Goal: Task Accomplishment & Management: Use online tool/utility

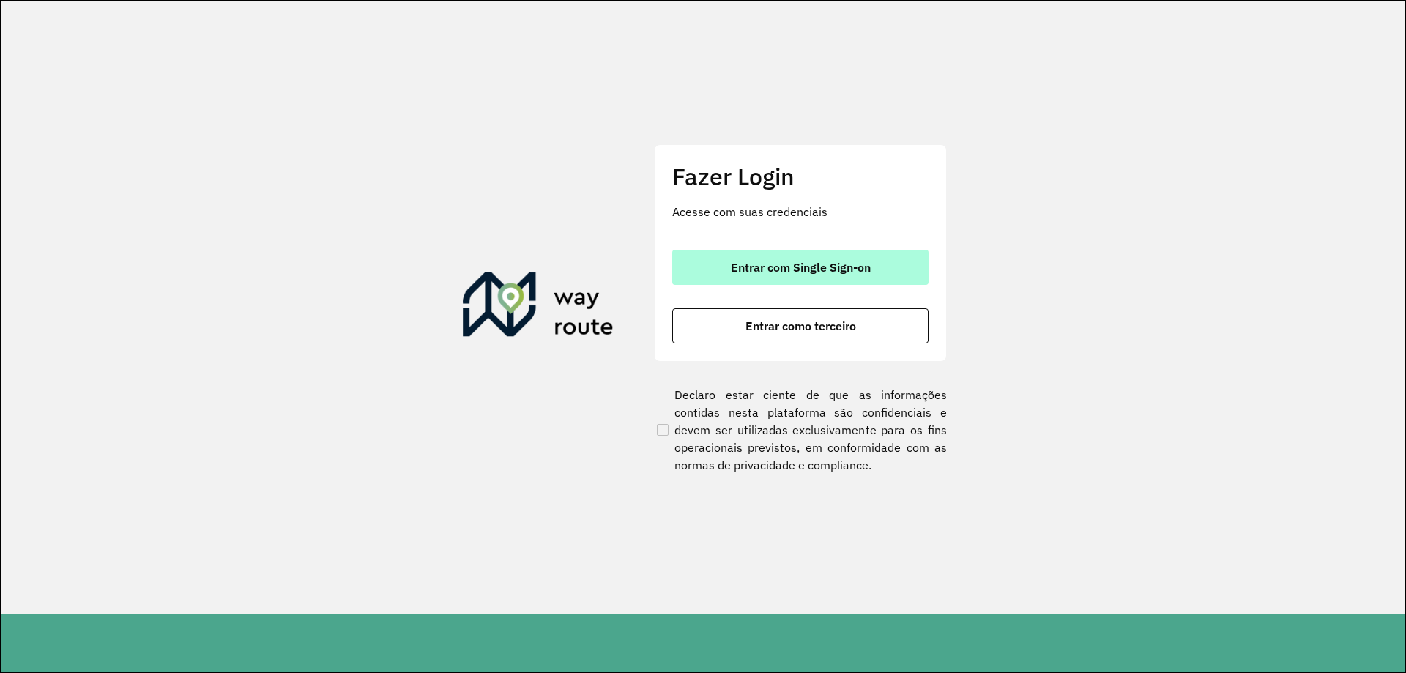
click at [774, 258] on button "Entrar com Single Sign-on" at bounding box center [800, 267] width 256 height 35
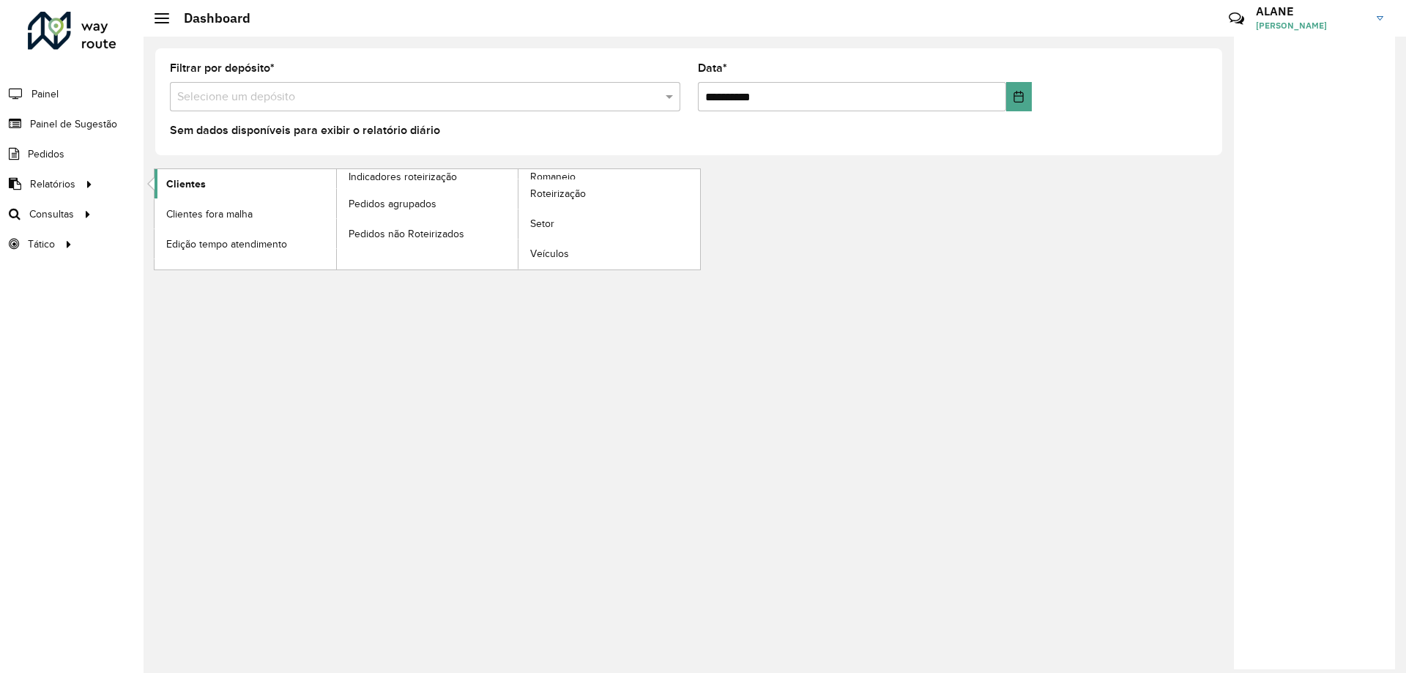
click at [173, 188] on span "Clientes" at bounding box center [186, 183] width 40 height 15
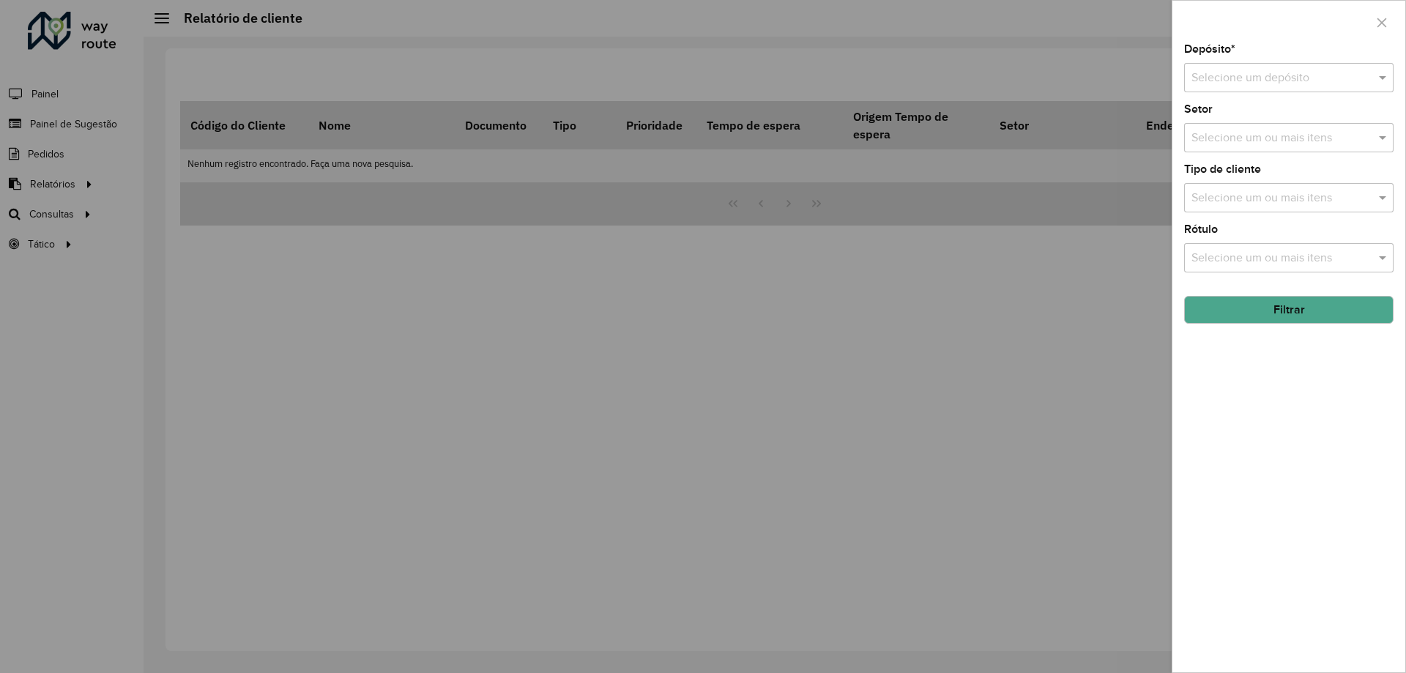
click at [213, 273] on div at bounding box center [703, 336] width 1406 height 673
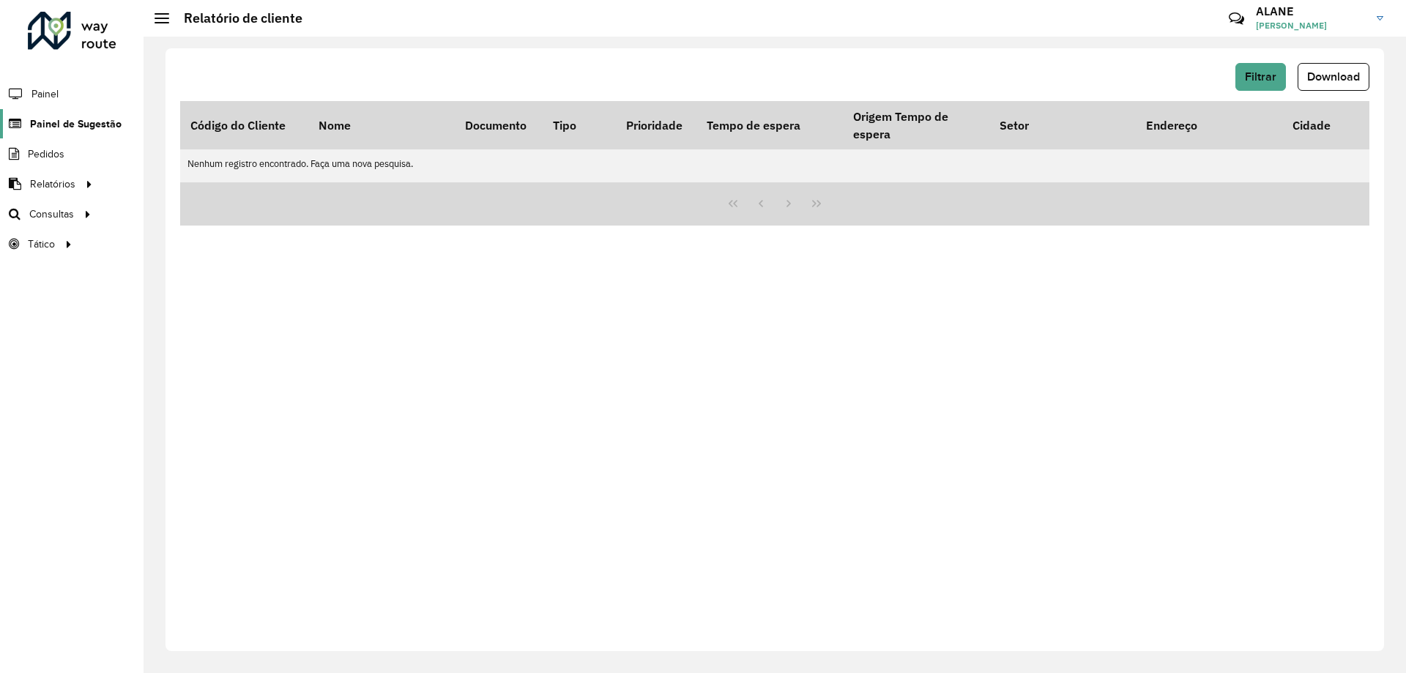
click at [81, 129] on span "Painel de Sugestão" at bounding box center [76, 123] width 92 height 15
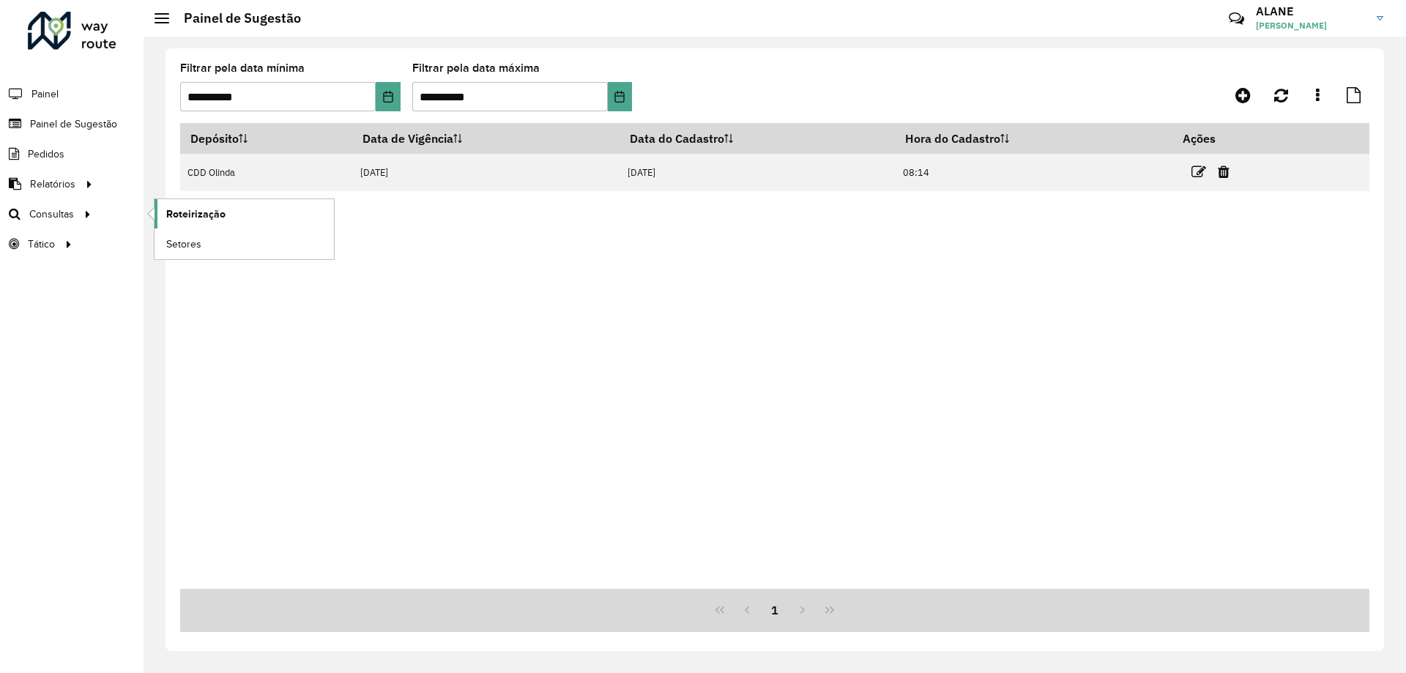
click at [206, 212] on span "Roteirização" at bounding box center [195, 213] width 59 height 15
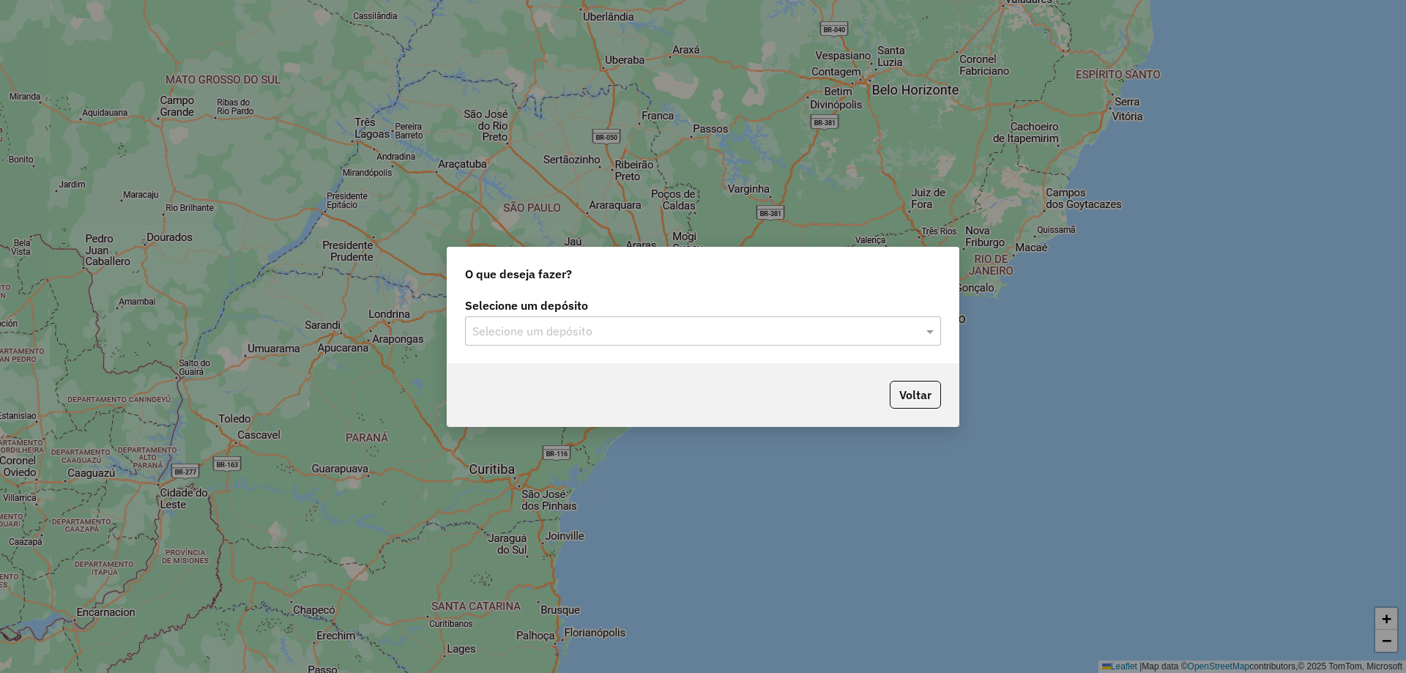
click at [529, 327] on input "text" at bounding box center [688, 332] width 432 height 18
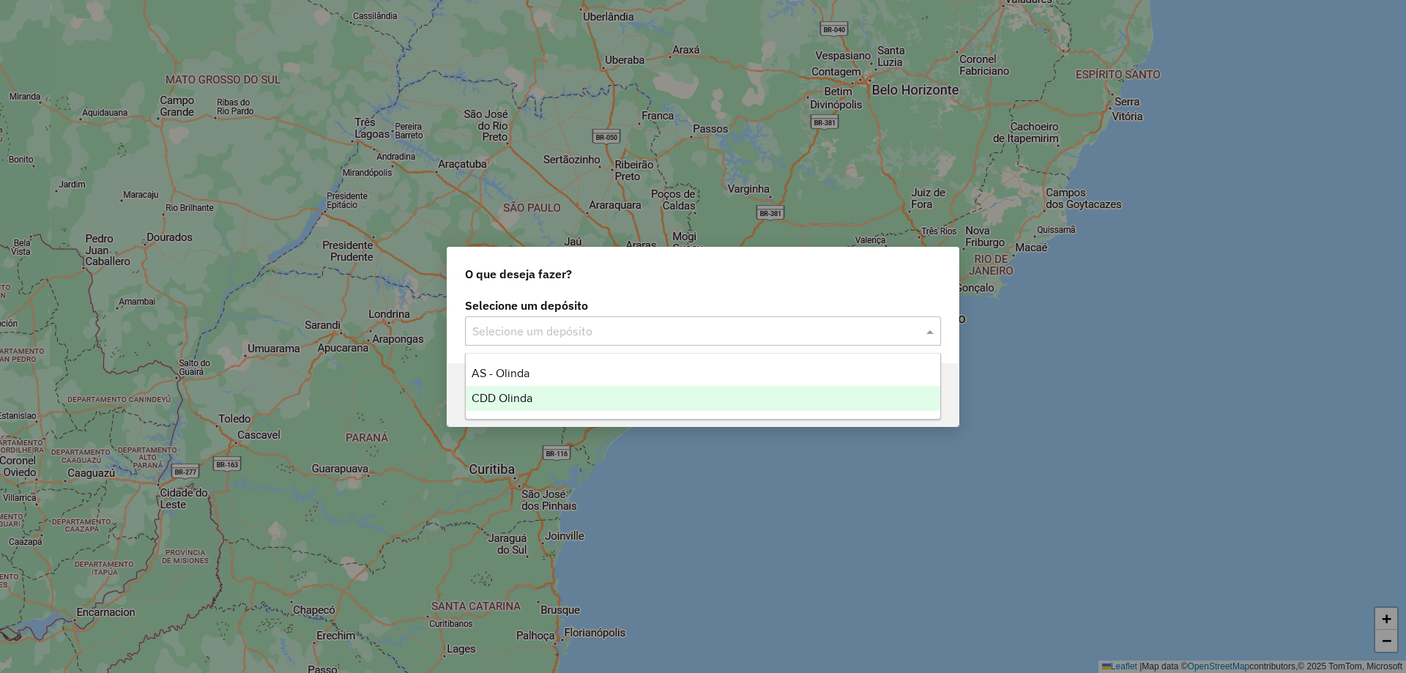
click at [516, 396] on span "CDD Olinda" at bounding box center [501, 398] width 61 height 12
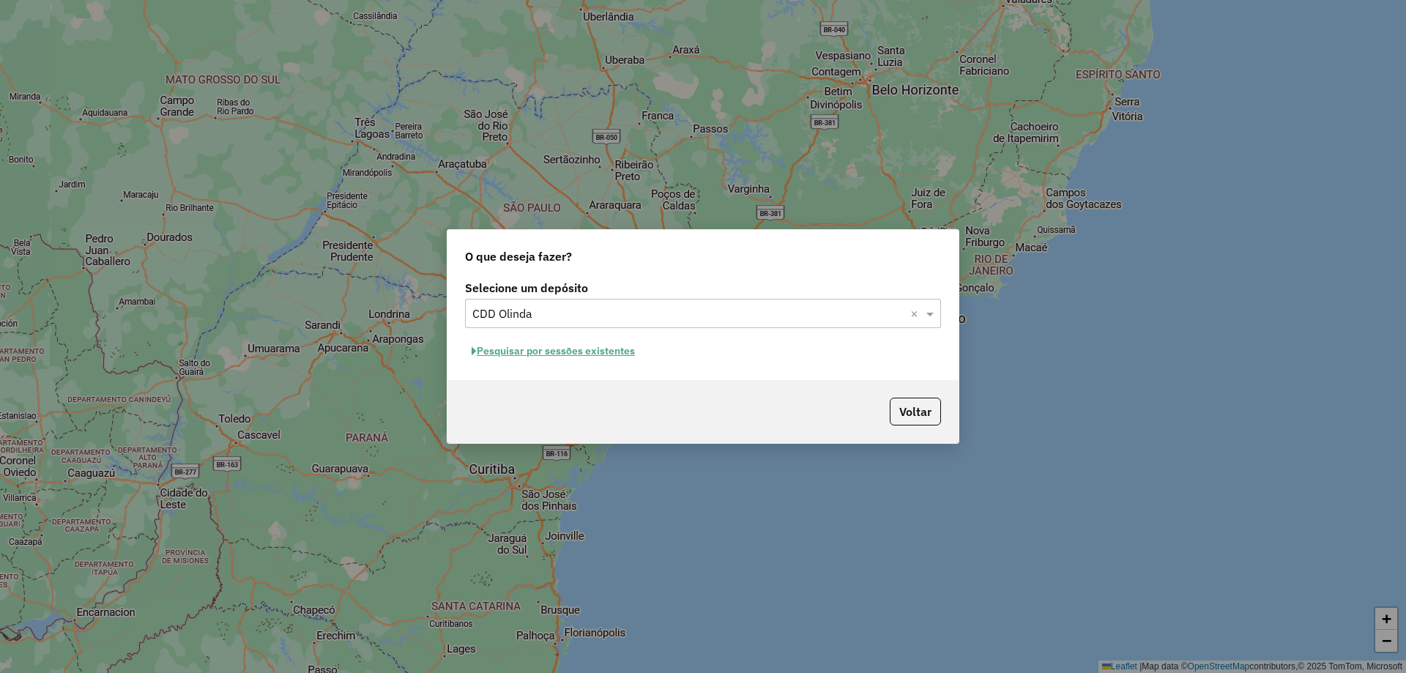
click at [530, 346] on button "Pesquisar por sessões existentes" at bounding box center [553, 351] width 176 height 23
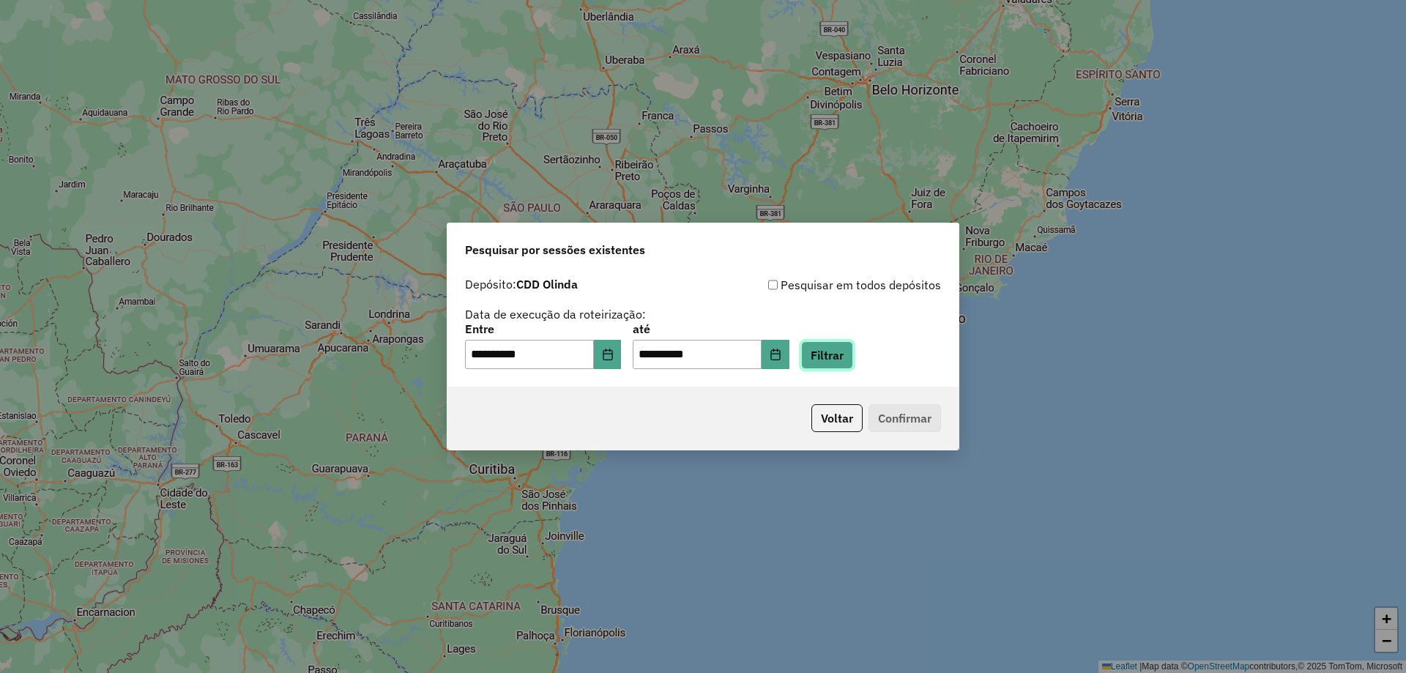
click at [853, 359] on button "Filtrar" at bounding box center [827, 355] width 52 height 28
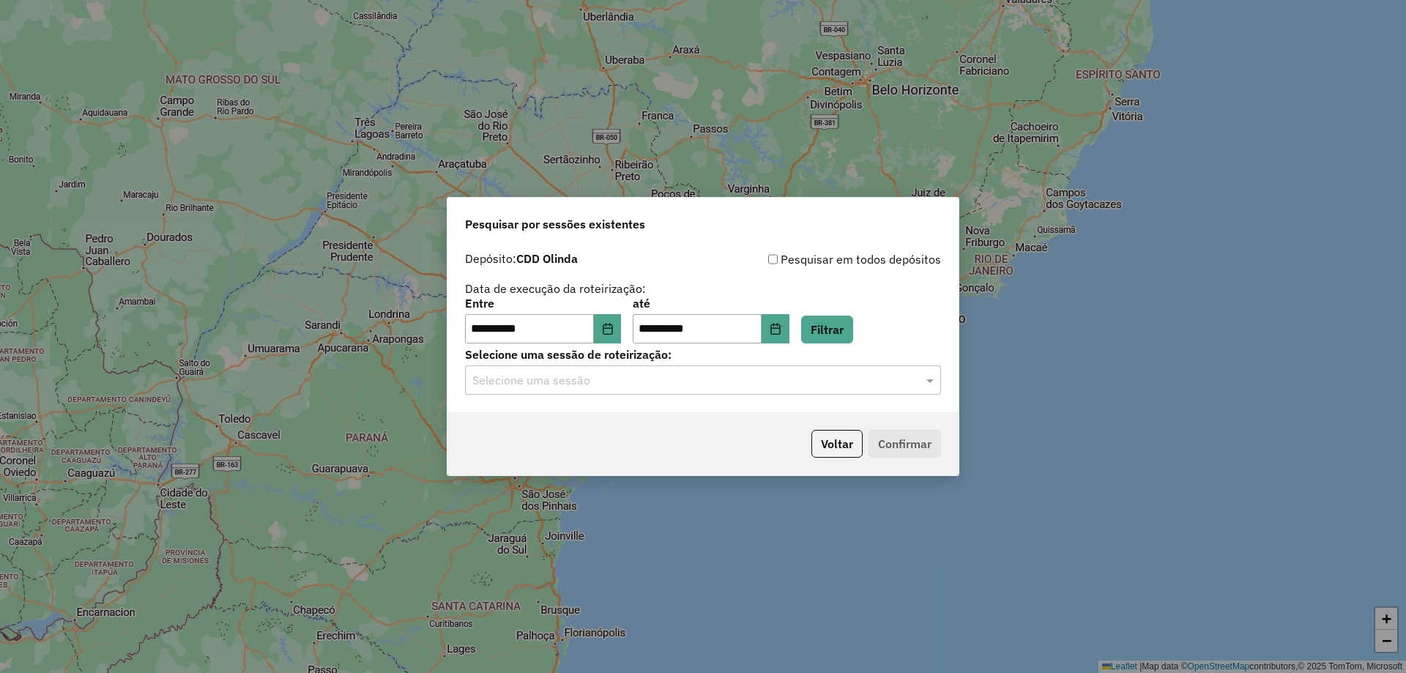
click at [571, 396] on div "**********" at bounding box center [702, 329] width 511 height 168
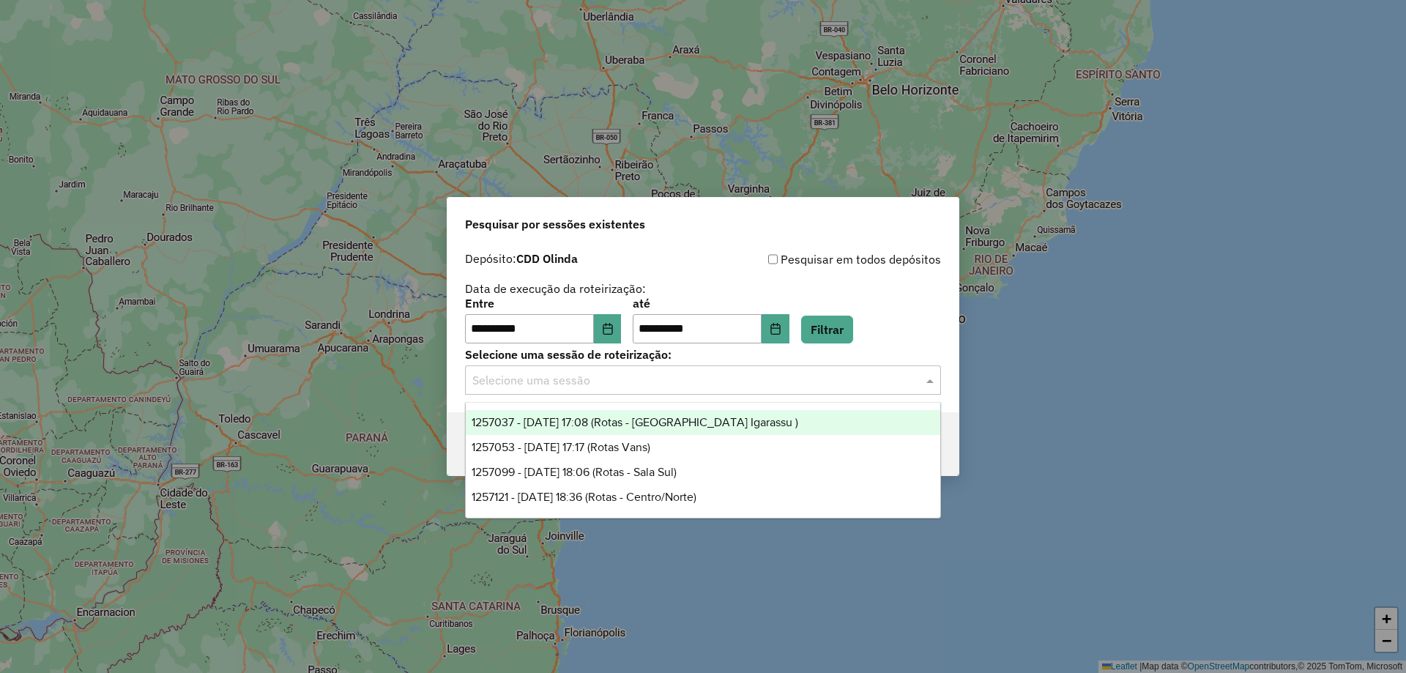
click at [556, 388] on input "text" at bounding box center [688, 381] width 432 height 18
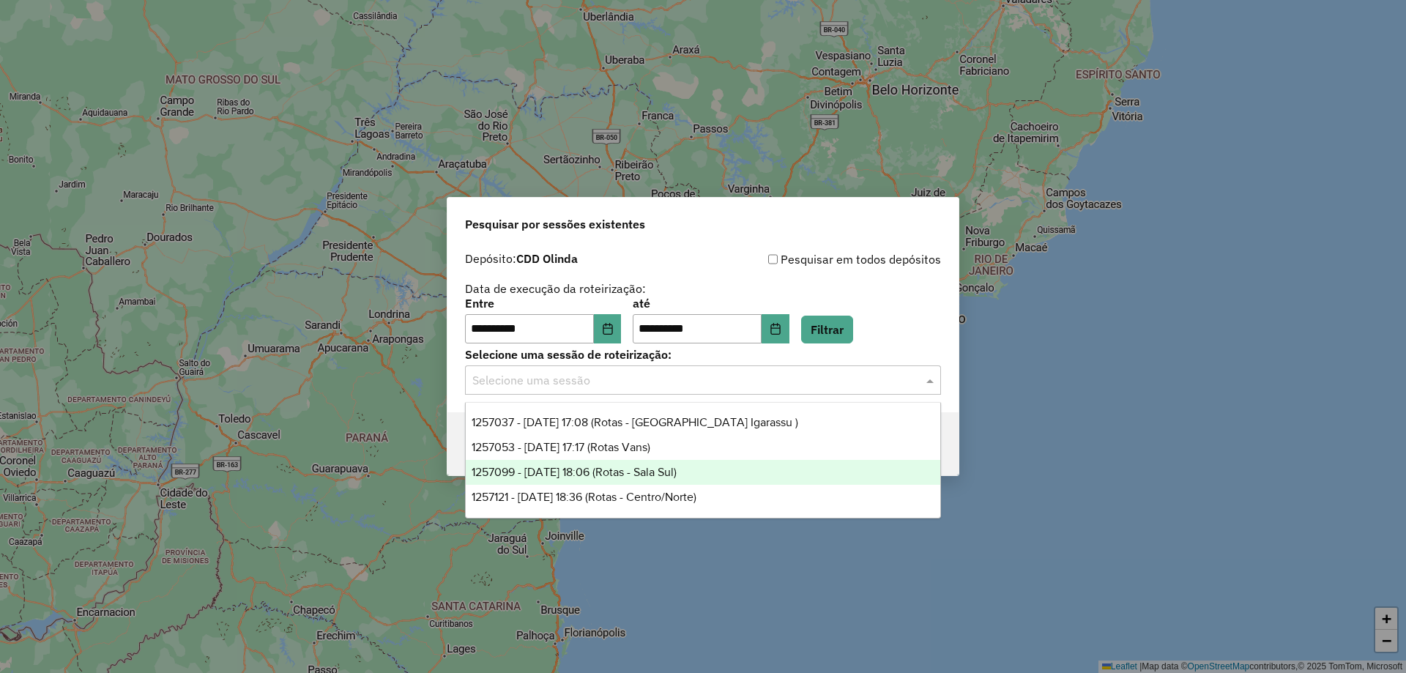
click at [596, 501] on span "1257121 - 01/09/2025 18:36 (Rotas - Centro/Norte)" at bounding box center [583, 496] width 225 height 12
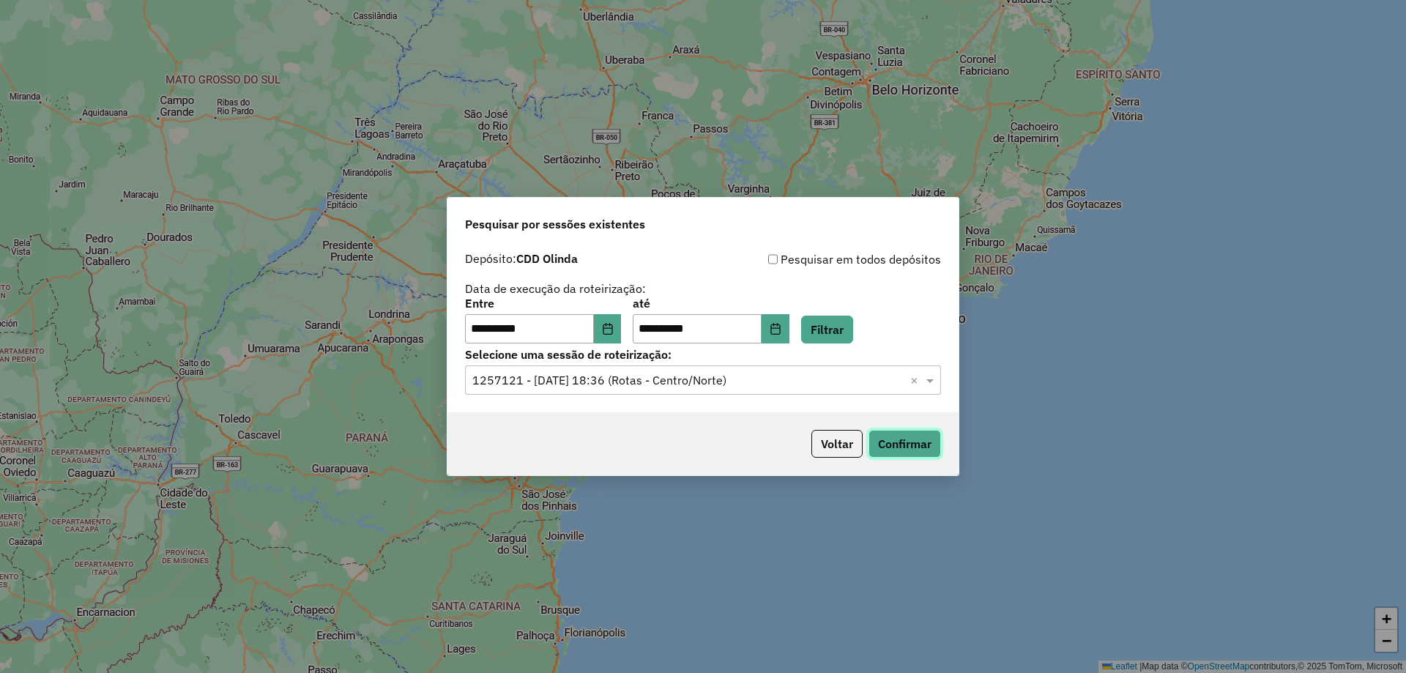
click at [933, 451] on button "Confirmar" at bounding box center [904, 444] width 72 height 28
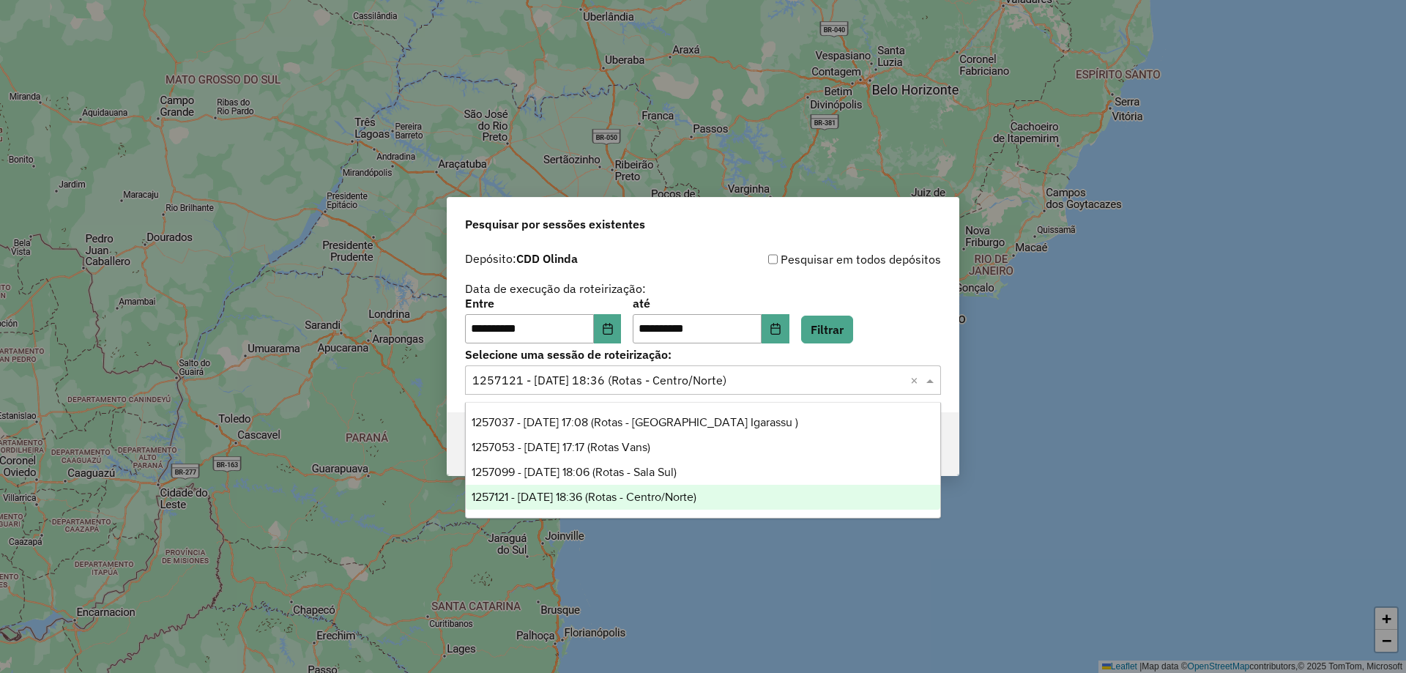
click at [657, 380] on input "text" at bounding box center [688, 381] width 432 height 18
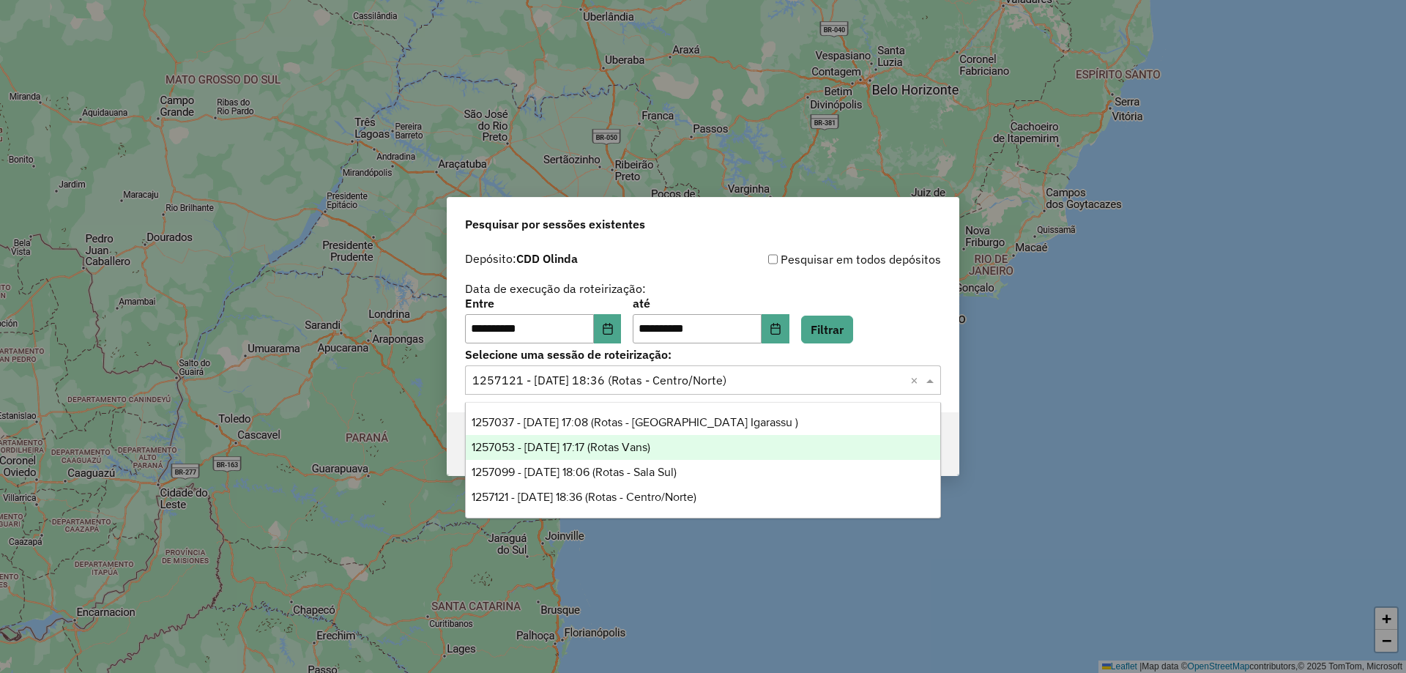
click at [648, 448] on span "1257053 - 01/09/2025 17:17 (Rotas Vans)" at bounding box center [560, 447] width 179 height 12
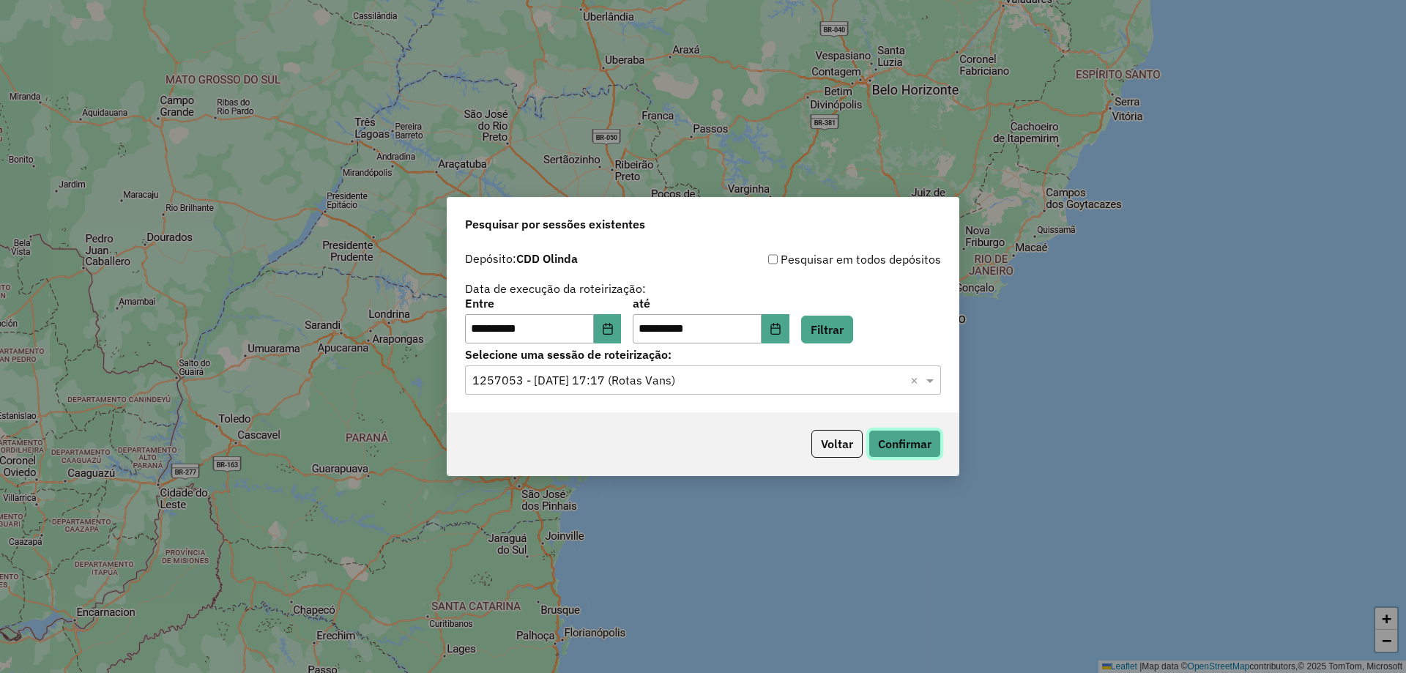
click at [907, 439] on button "Confirmar" at bounding box center [904, 444] width 72 height 28
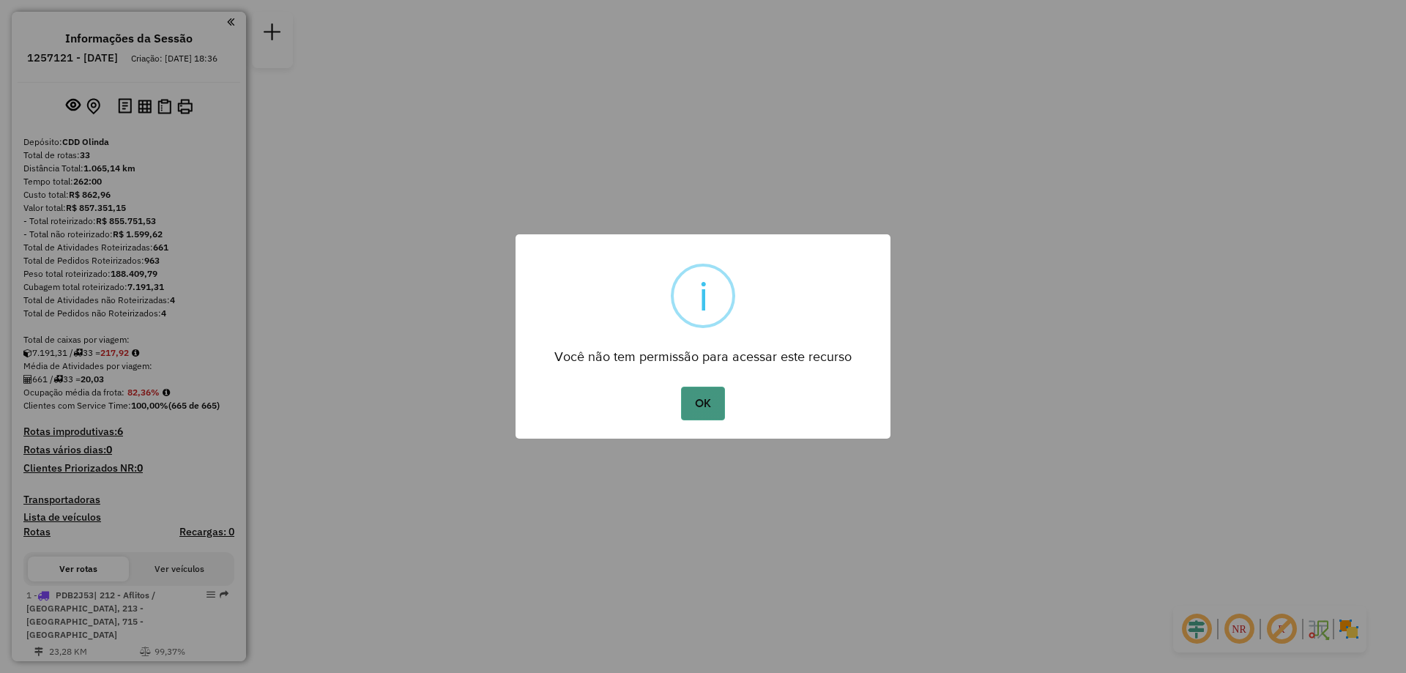
click at [712, 406] on button "OK" at bounding box center [702, 404] width 43 height 34
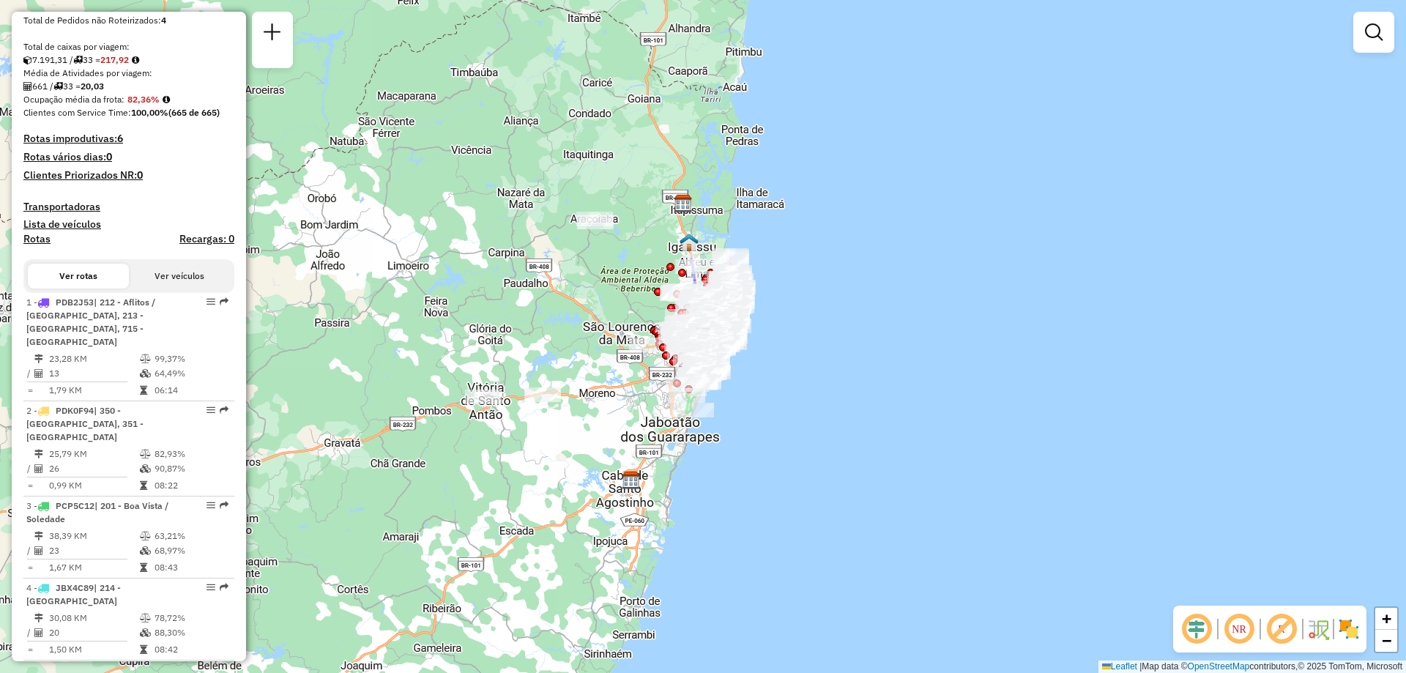
scroll to position [512, 0]
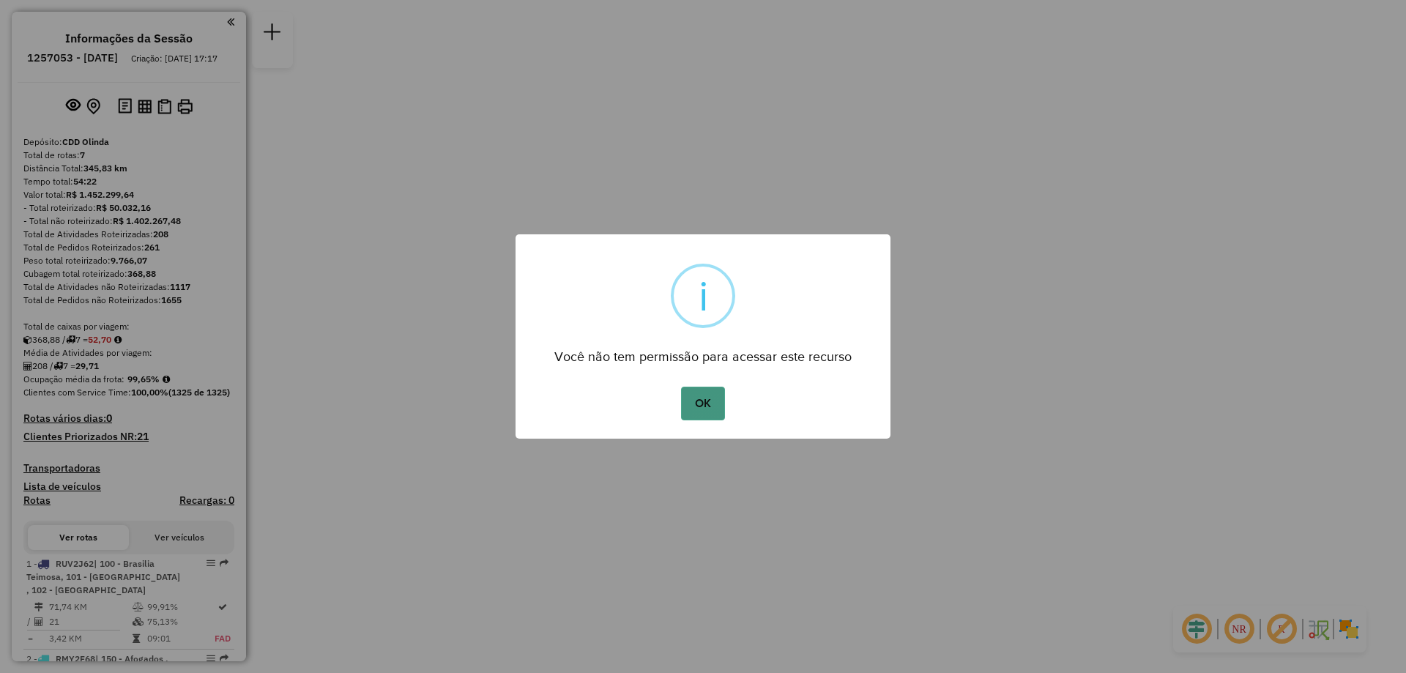
click at [710, 406] on button "OK" at bounding box center [702, 404] width 43 height 34
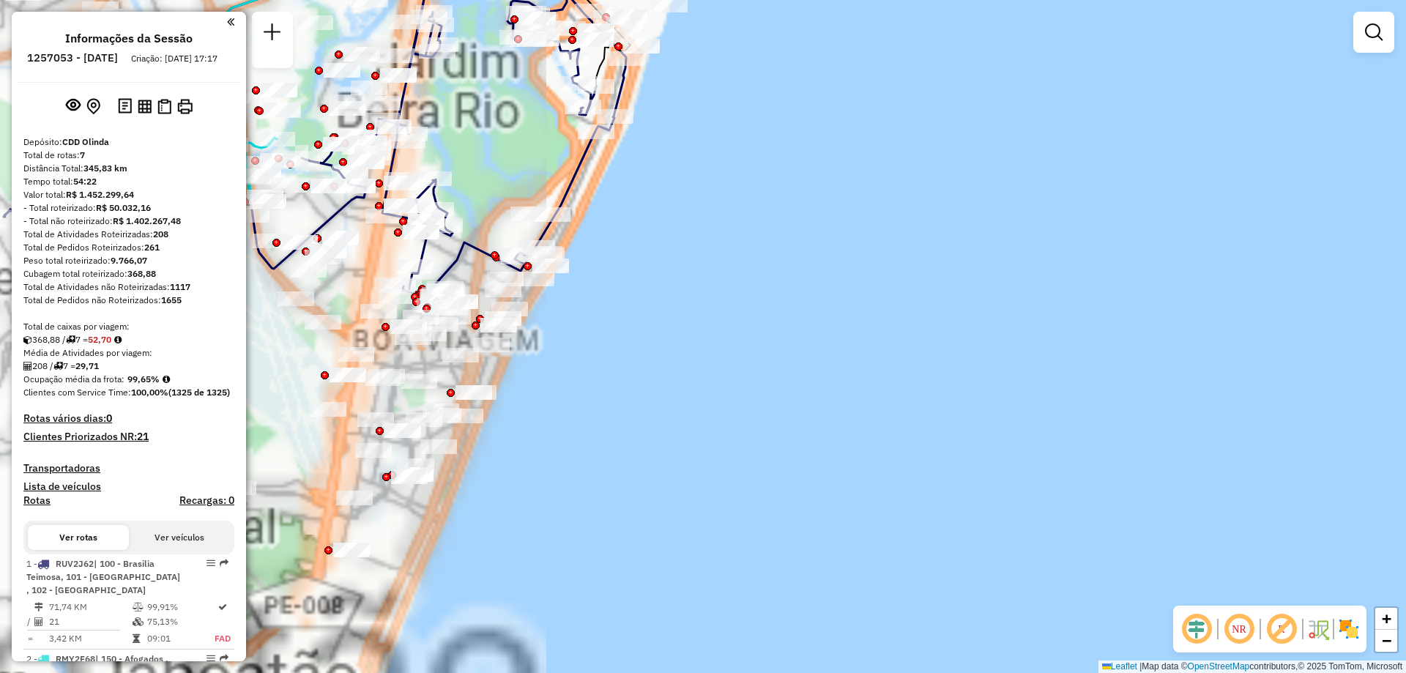
click at [994, 492] on div "Janela de atendimento Grade de atendimento Capacidade Transportadoras Veículos …" at bounding box center [703, 336] width 1406 height 673
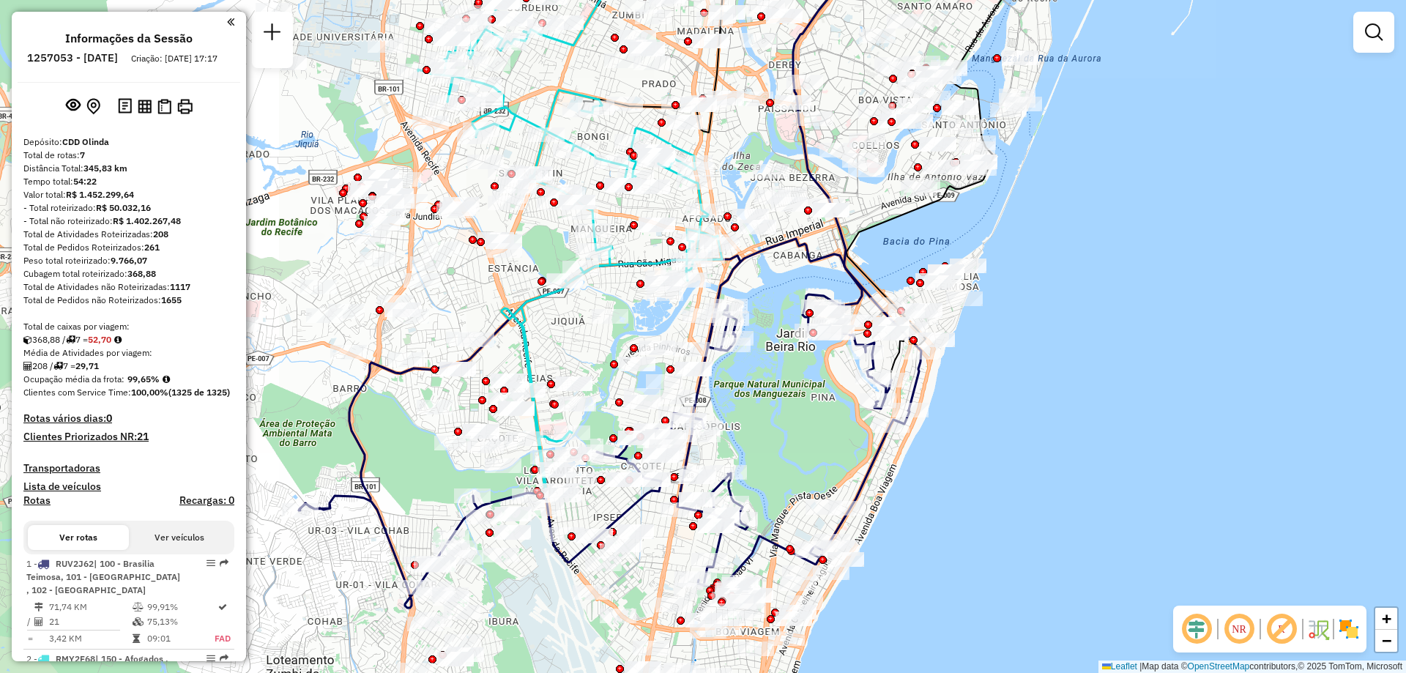
click at [1245, 635] on em at bounding box center [1238, 628] width 35 height 35
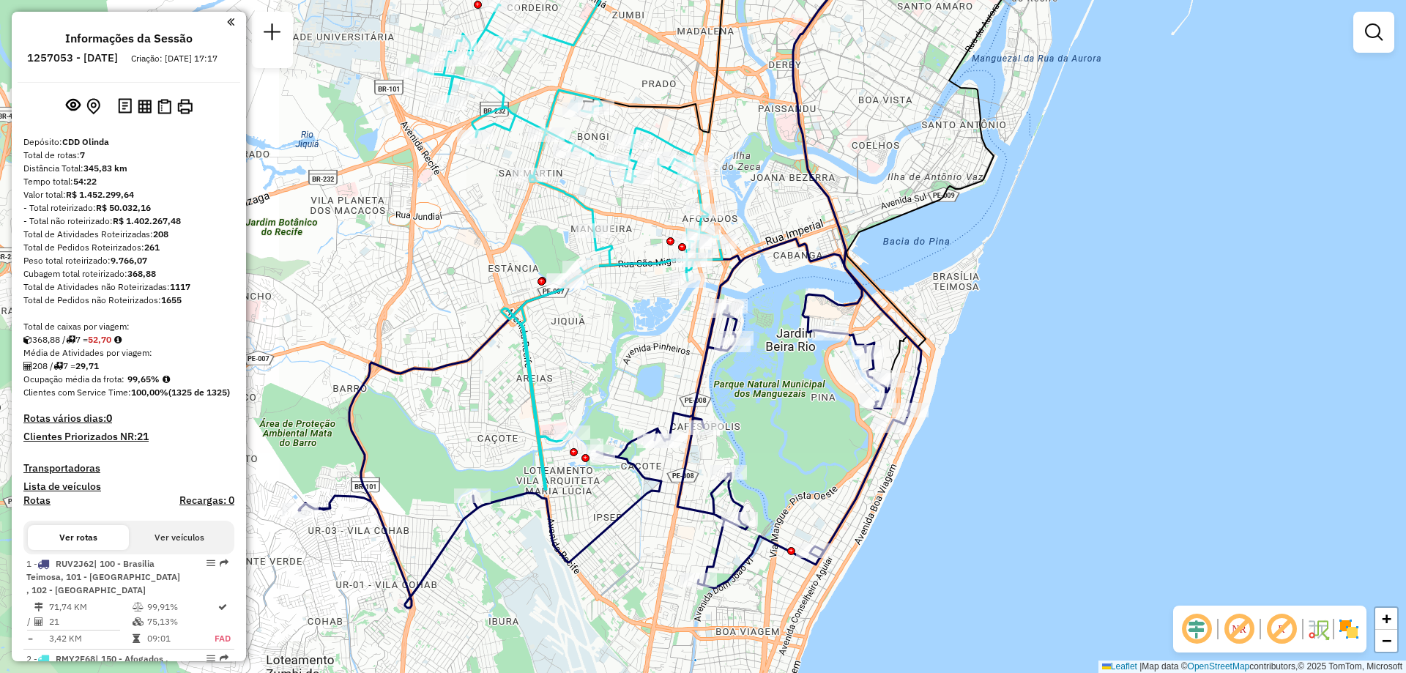
click at [1349, 626] on img at bounding box center [1348, 628] width 23 height 23
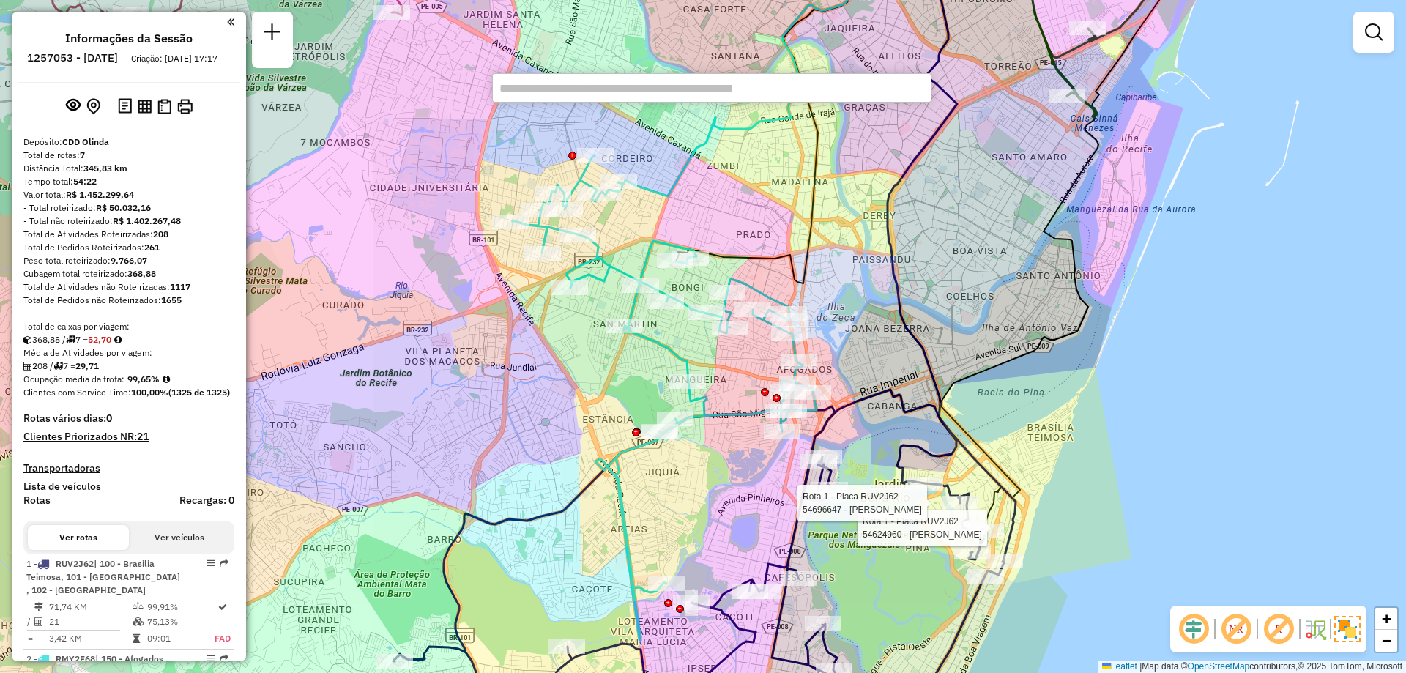
type input "*****"
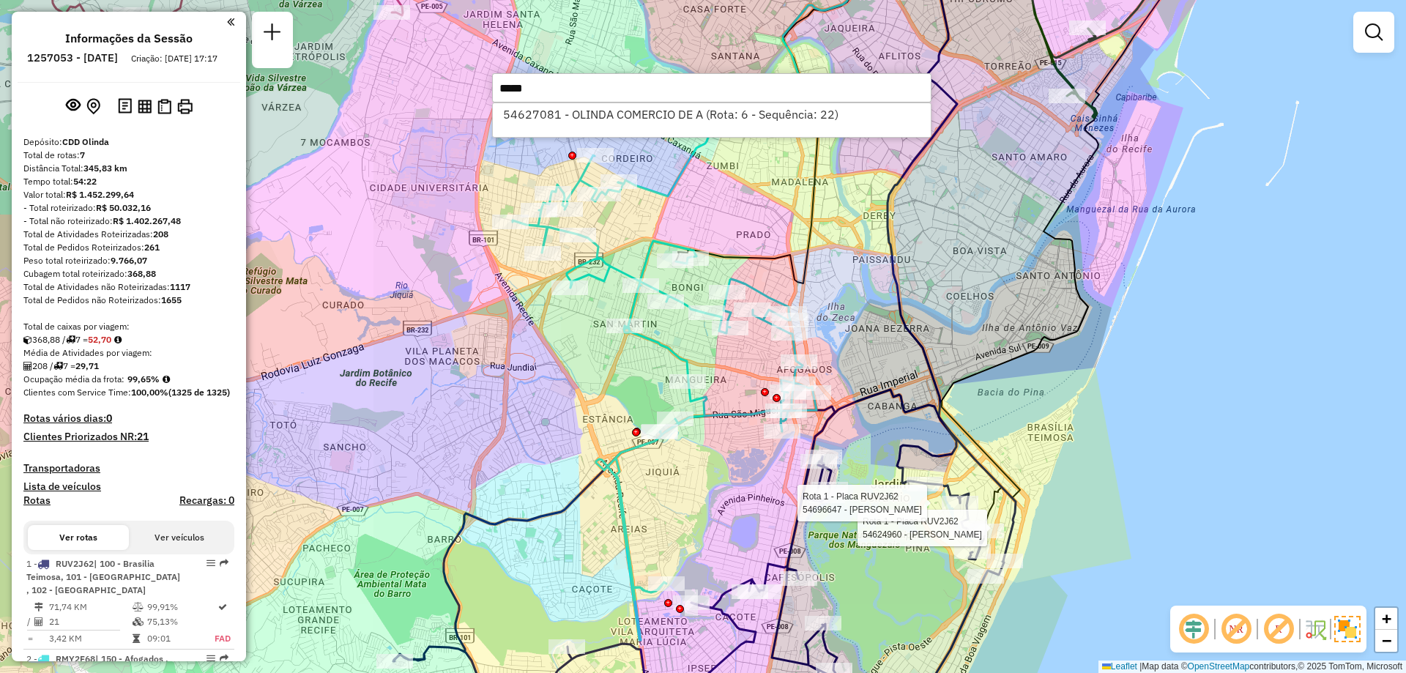
click at [619, 101] on input "*****" at bounding box center [711, 87] width 439 height 29
click at [627, 109] on li "54627081 - OLINDA COMERCIO DE A (Rota: 6 - Sequência: 22)" at bounding box center [712, 114] width 438 height 22
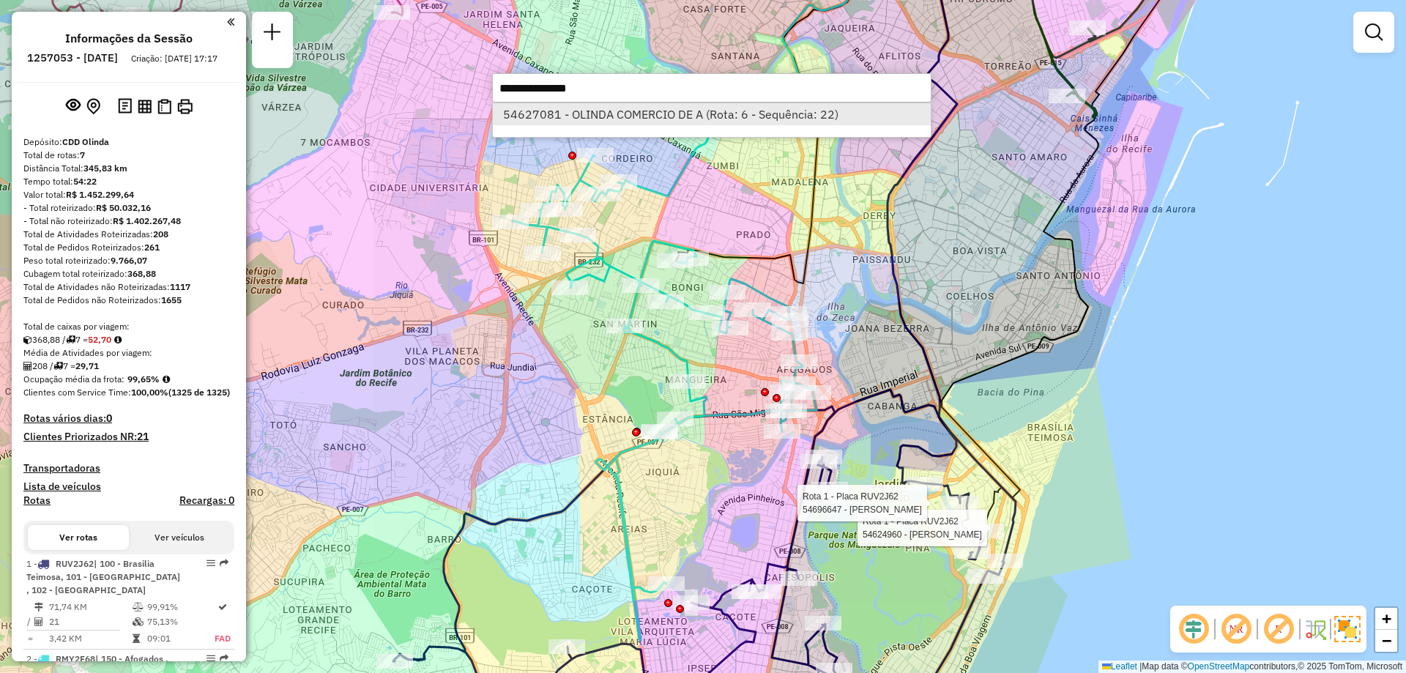
select select "**********"
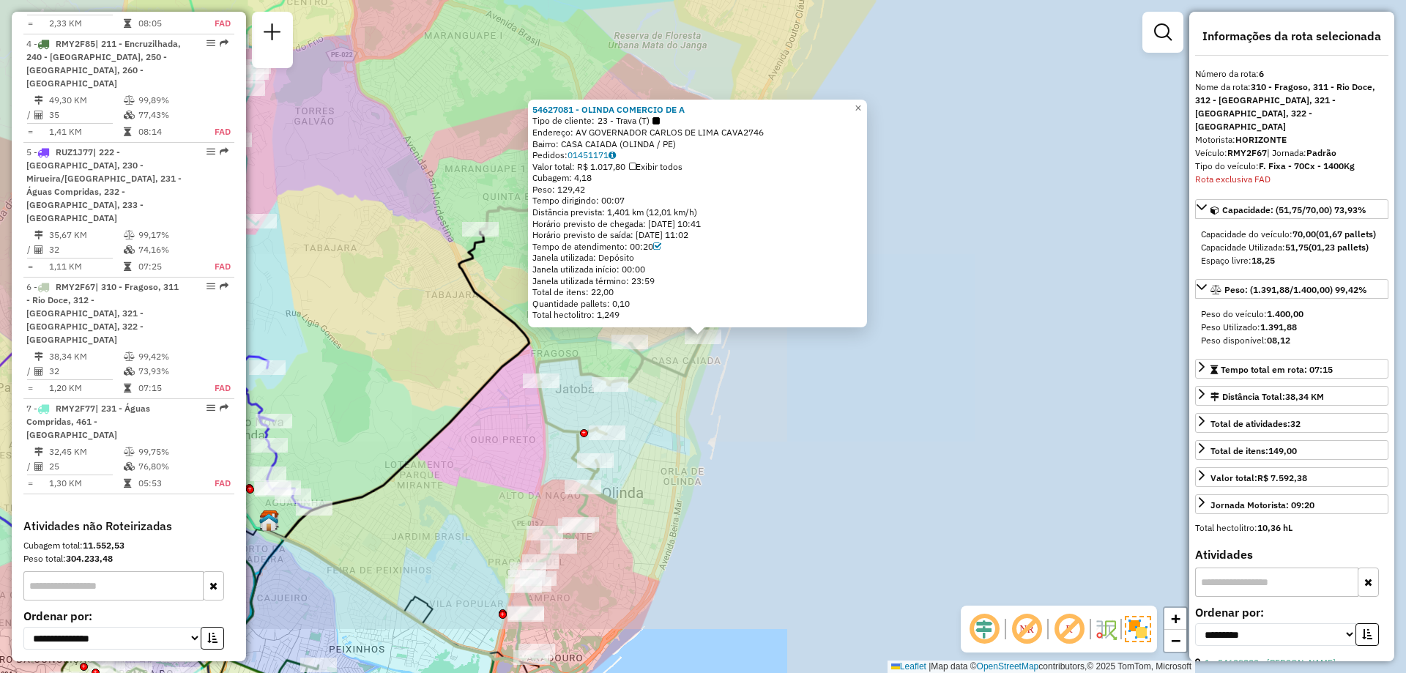
scroll to position [933, 0]
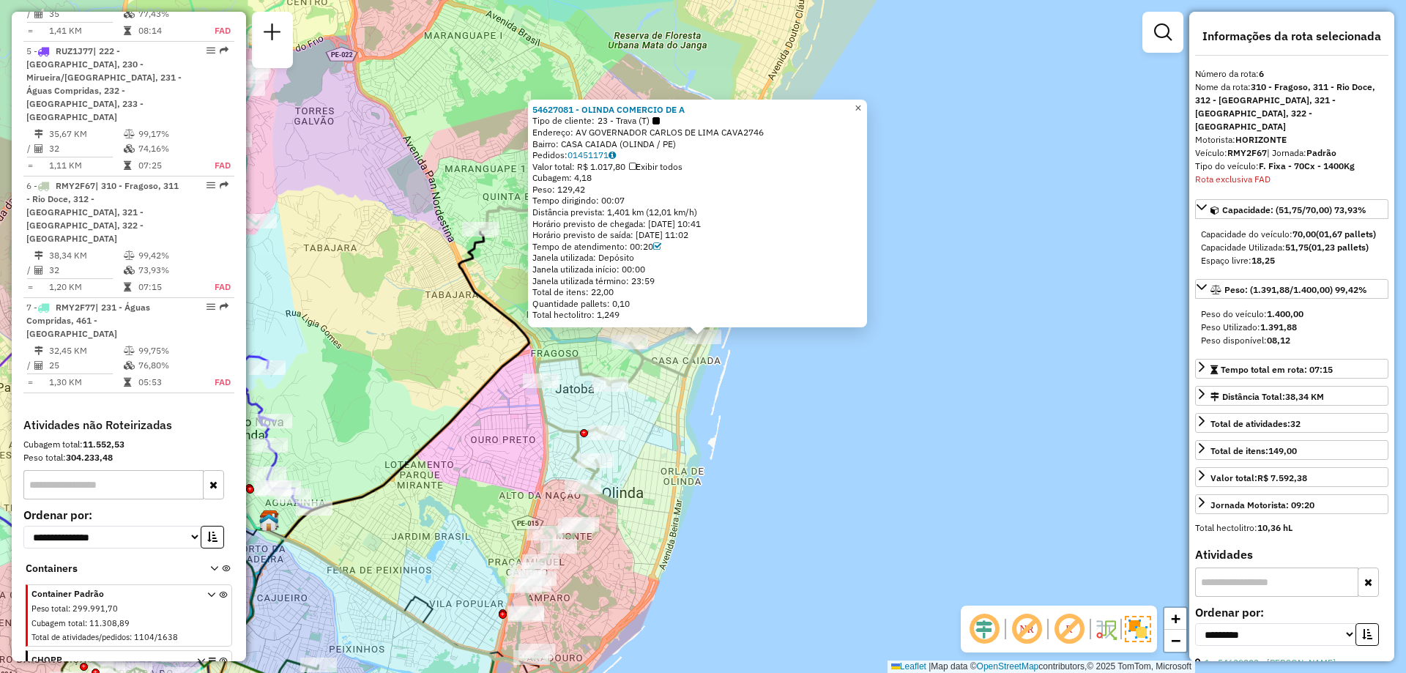
click at [861, 109] on span "×" at bounding box center [857, 108] width 7 height 12
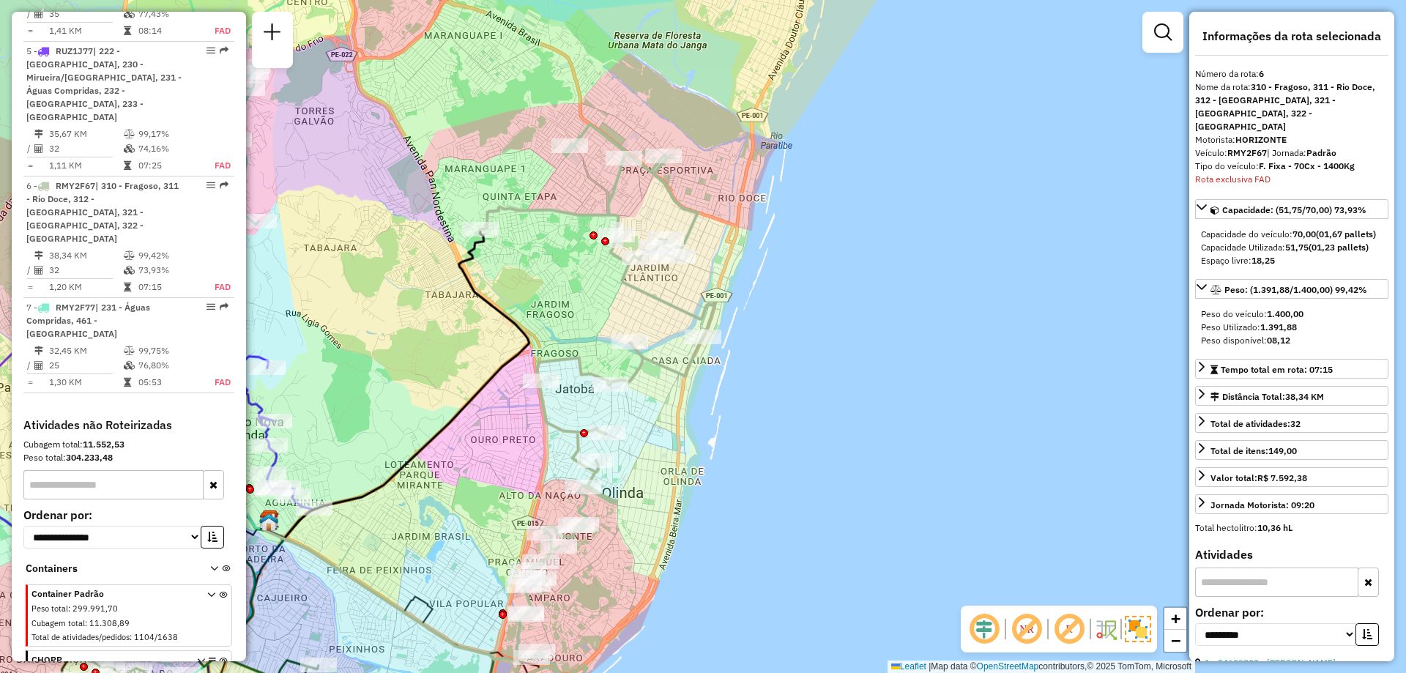
click at [989, 627] on em at bounding box center [983, 628] width 35 height 35
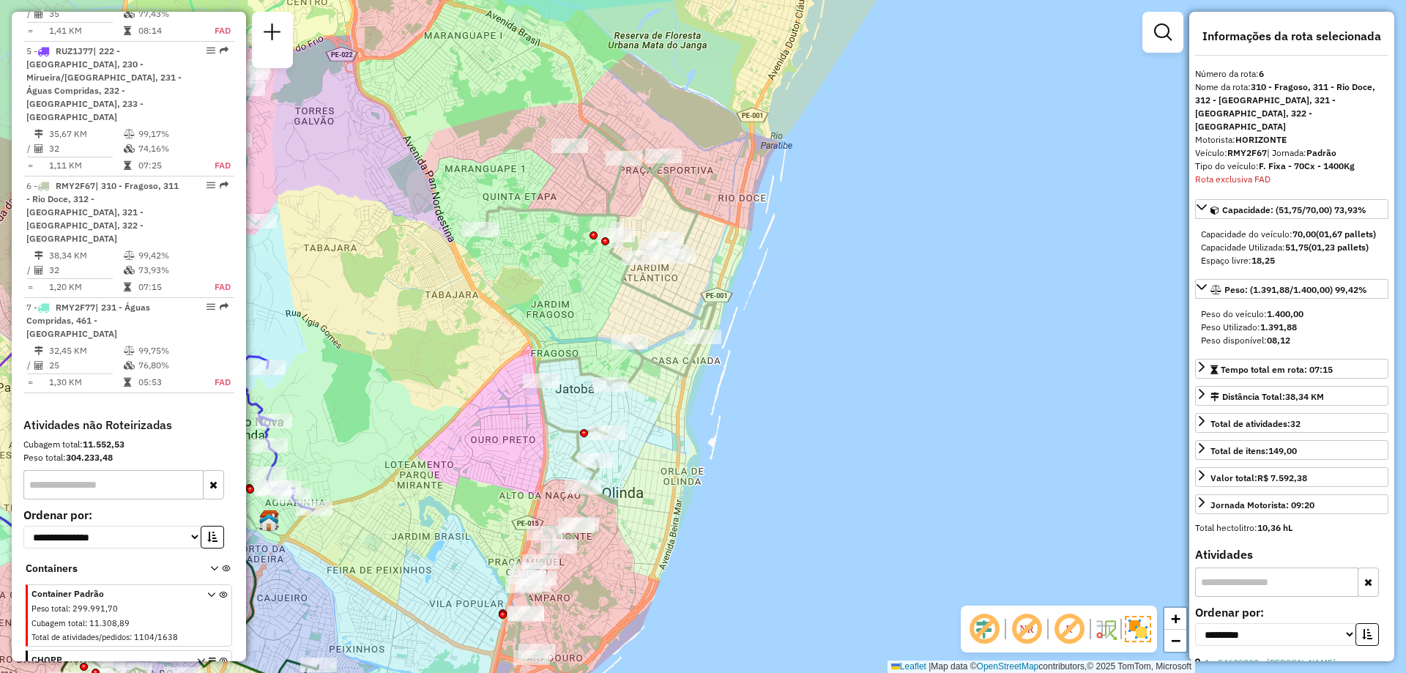
click at [989, 627] on em at bounding box center [983, 628] width 35 height 35
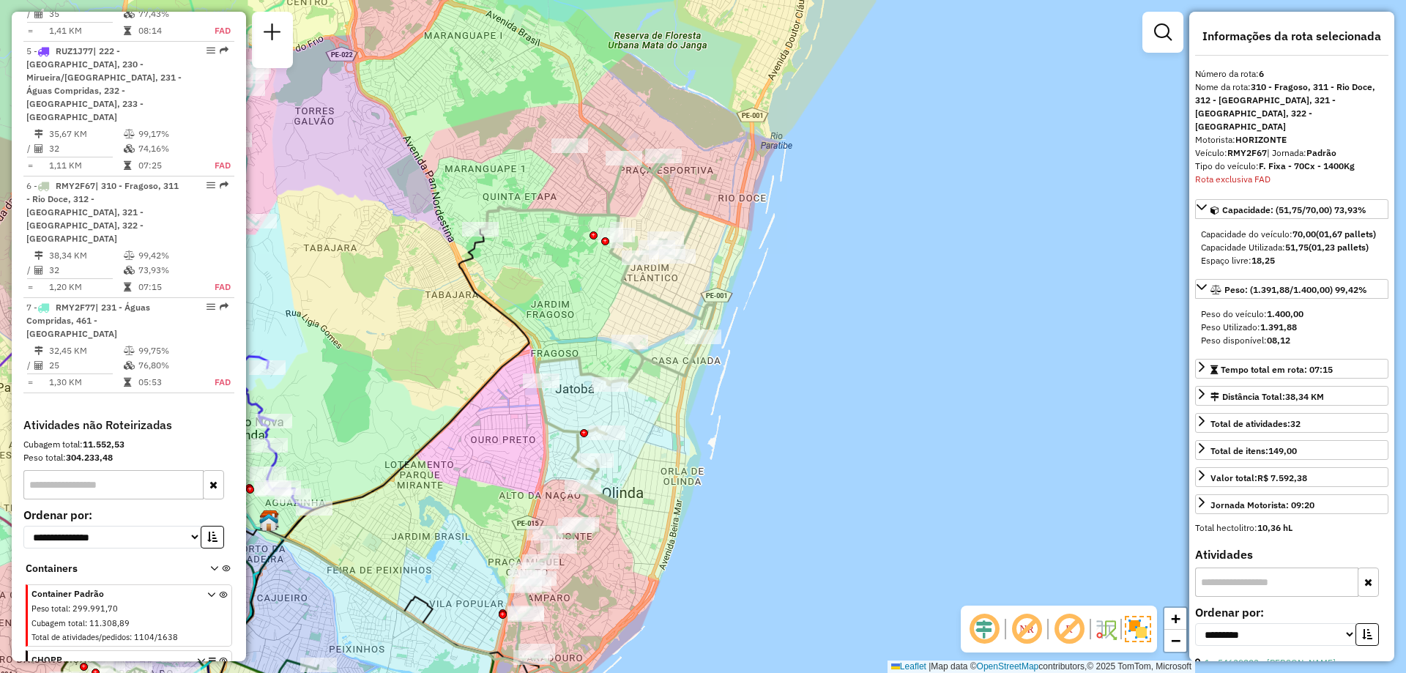
click at [1022, 633] on em at bounding box center [1026, 628] width 35 height 35
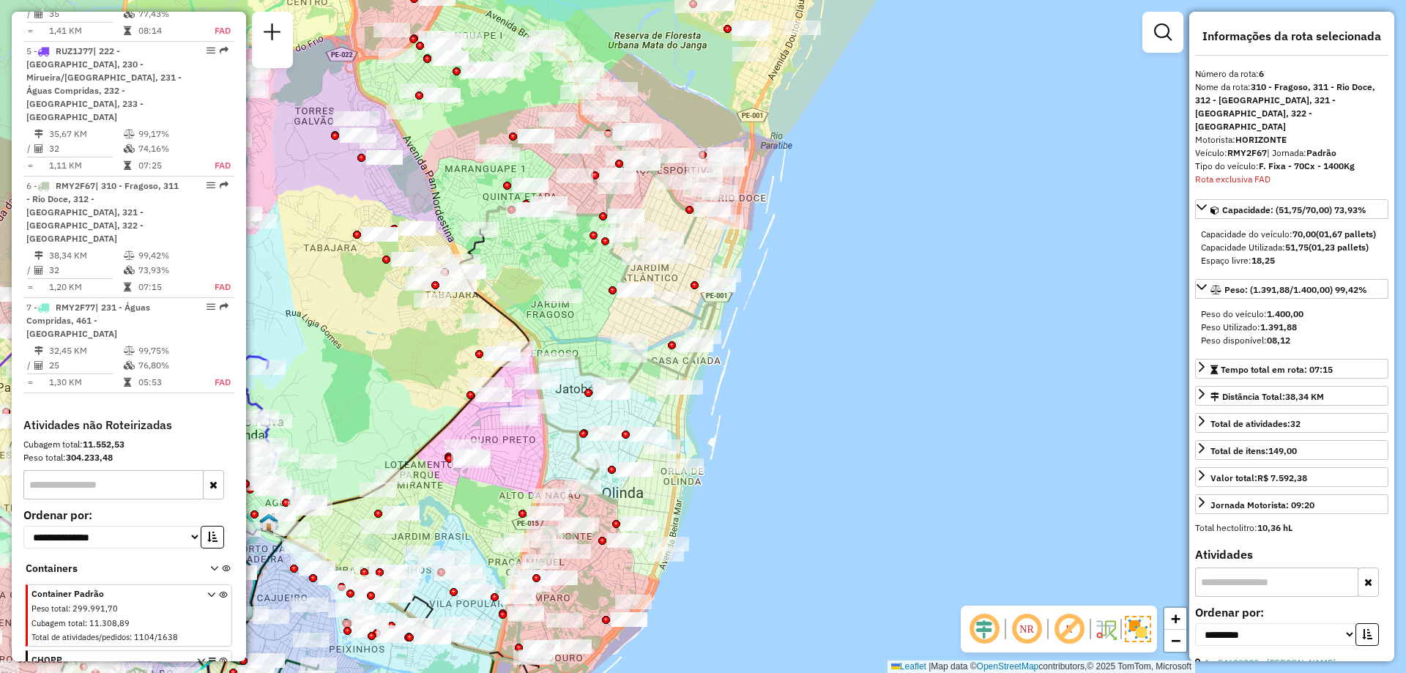
click at [1022, 633] on em at bounding box center [1026, 628] width 35 height 35
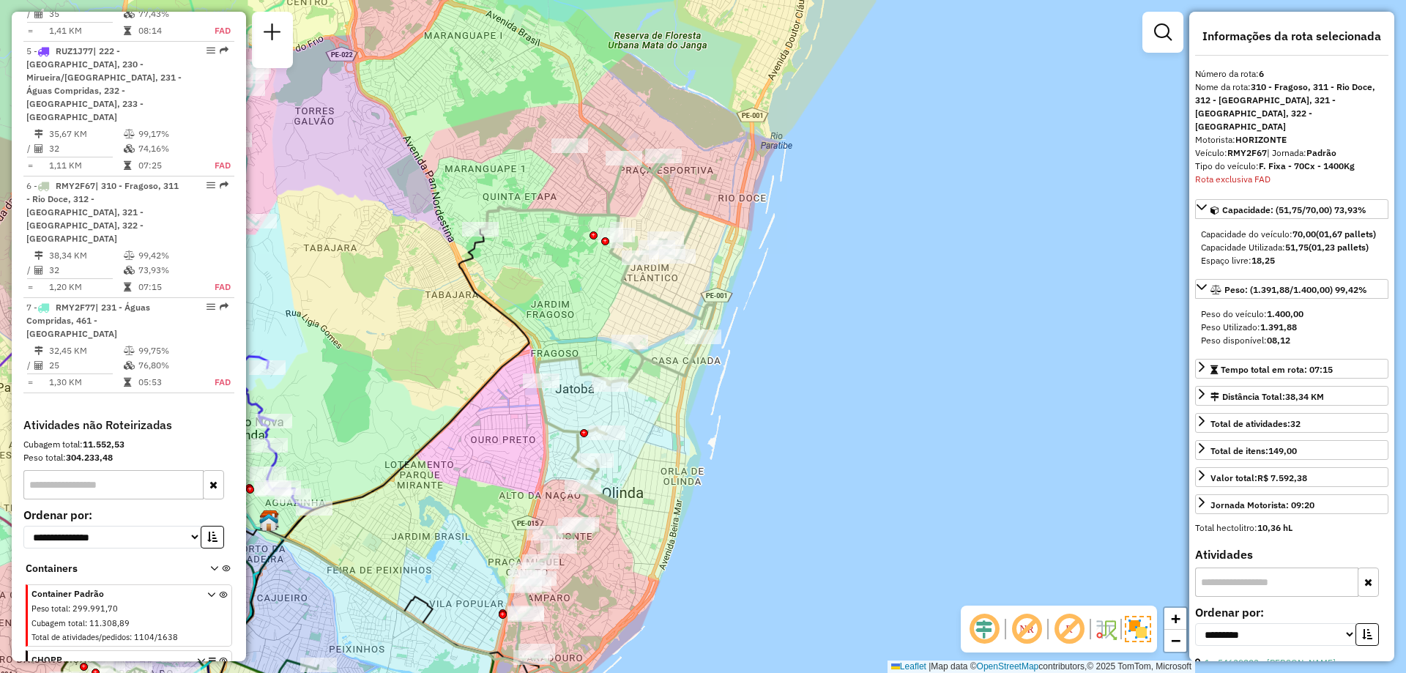
click at [1067, 632] on em at bounding box center [1068, 628] width 35 height 35
drag, startPoint x: 1266, startPoint y: 140, endPoint x: 1229, endPoint y: 142, distance: 37.4
click at [1229, 147] on strong "RMY2F67" at bounding box center [1247, 152] width 40 height 11
copy strong "RMY2F67"
